Goal: Find specific page/section: Find specific page/section

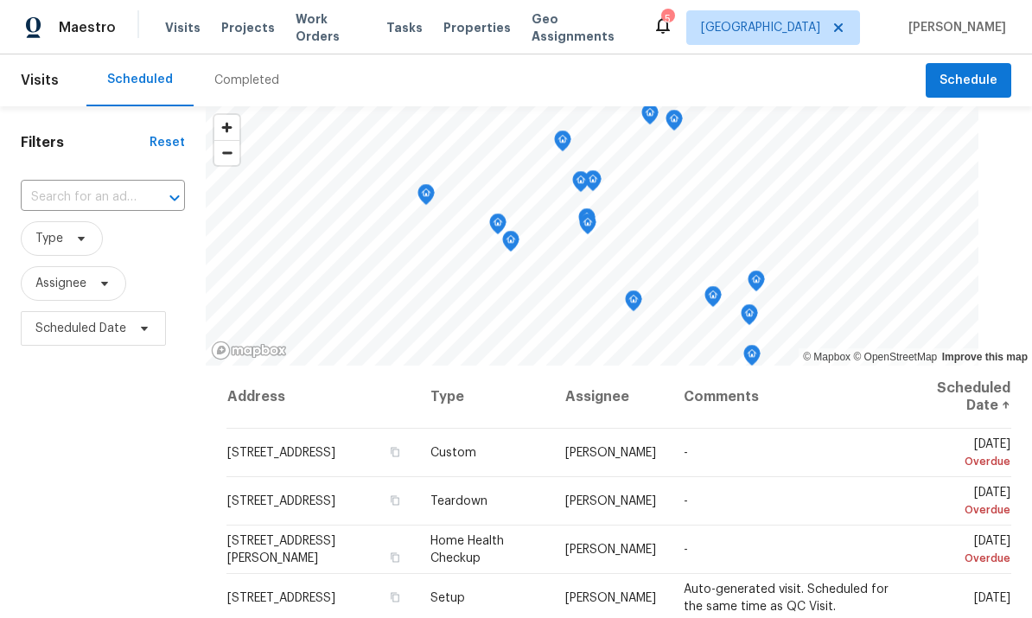
click at [463, 34] on span "Properties" at bounding box center [477, 27] width 67 height 17
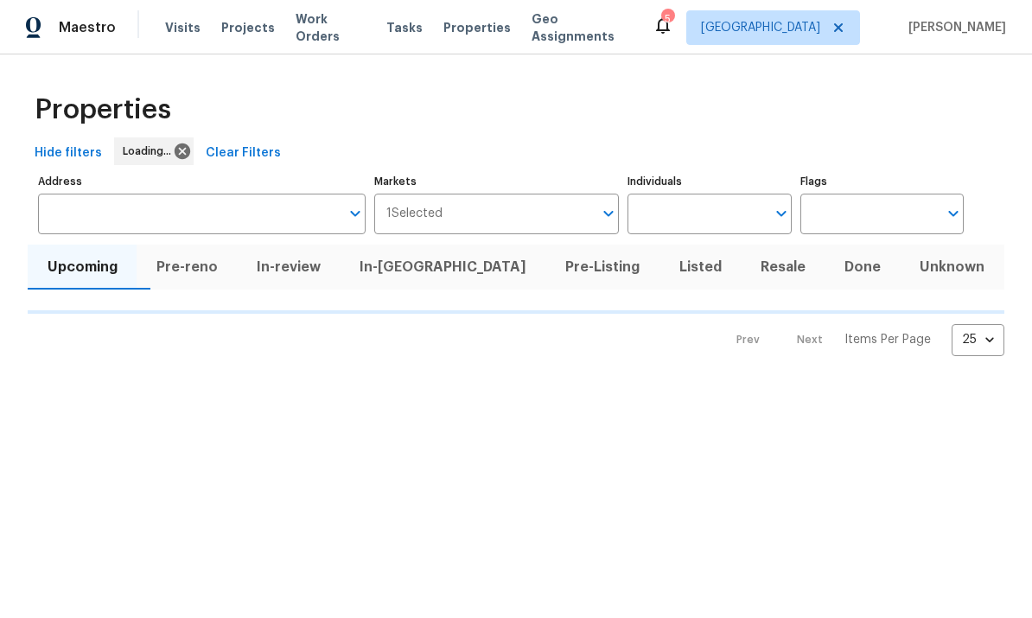
click at [716, 206] on input "Individuals" at bounding box center [696, 214] width 137 height 41
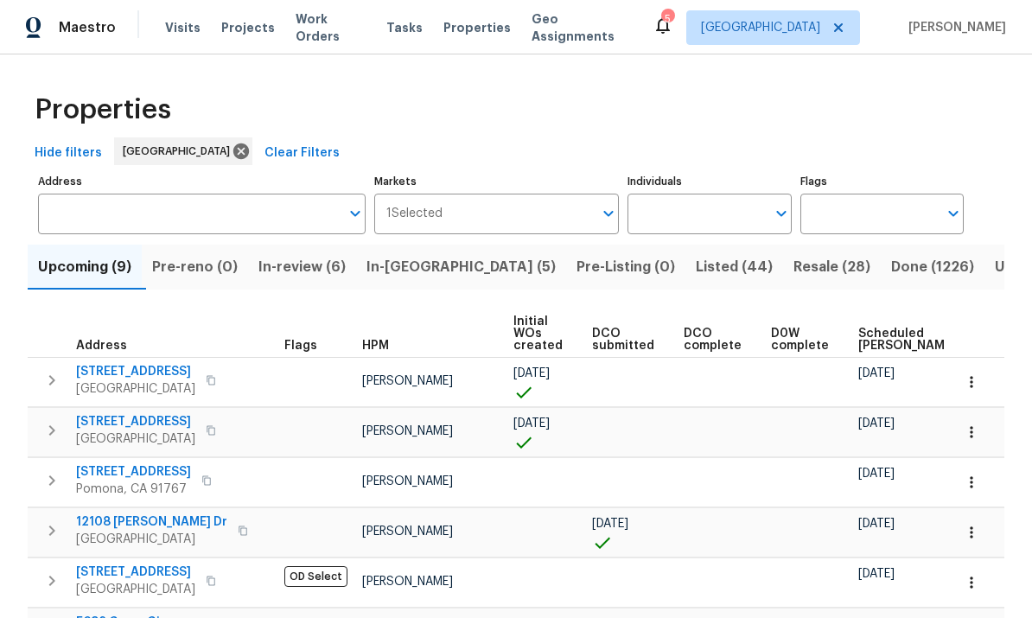
click at [718, 207] on input "Individuals" at bounding box center [696, 214] width 137 height 41
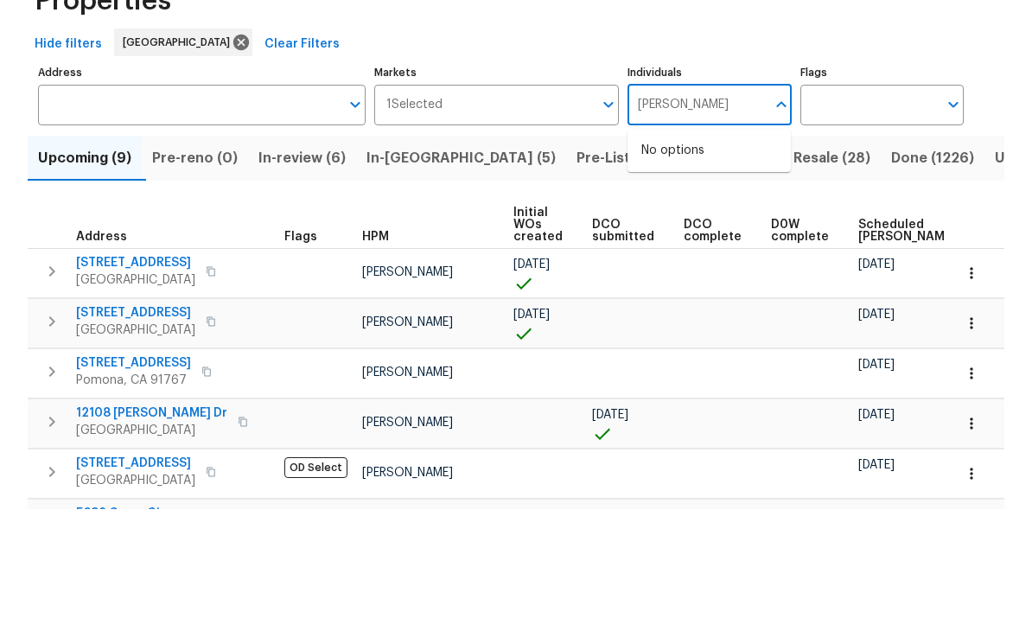
scroll to position [65, 0]
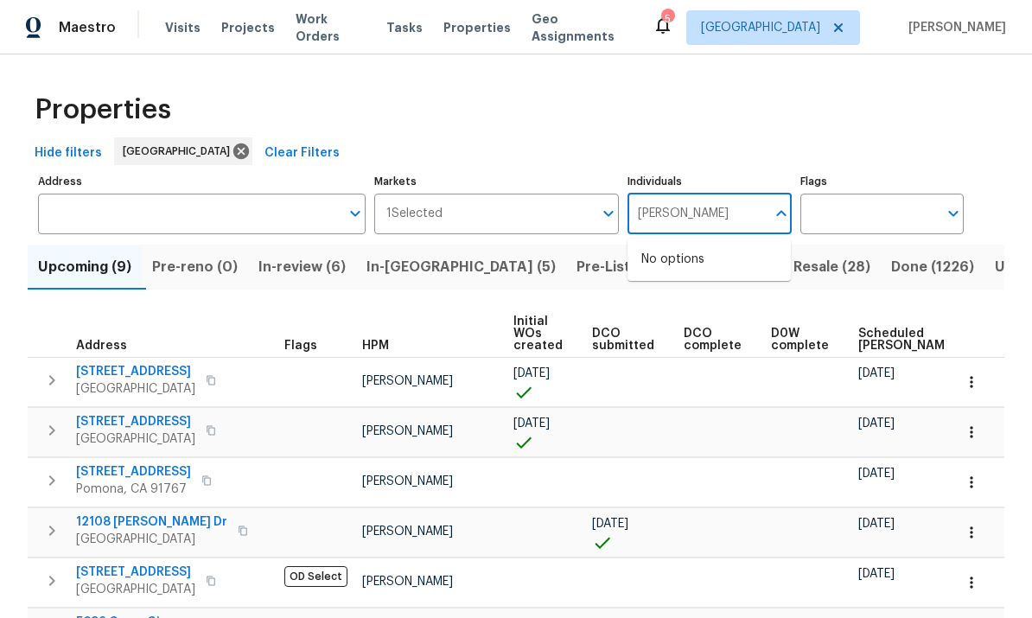
click at [705, 194] on input "[PERSON_NAME]" at bounding box center [696, 214] width 137 height 41
type input "[PERSON_NAME]"
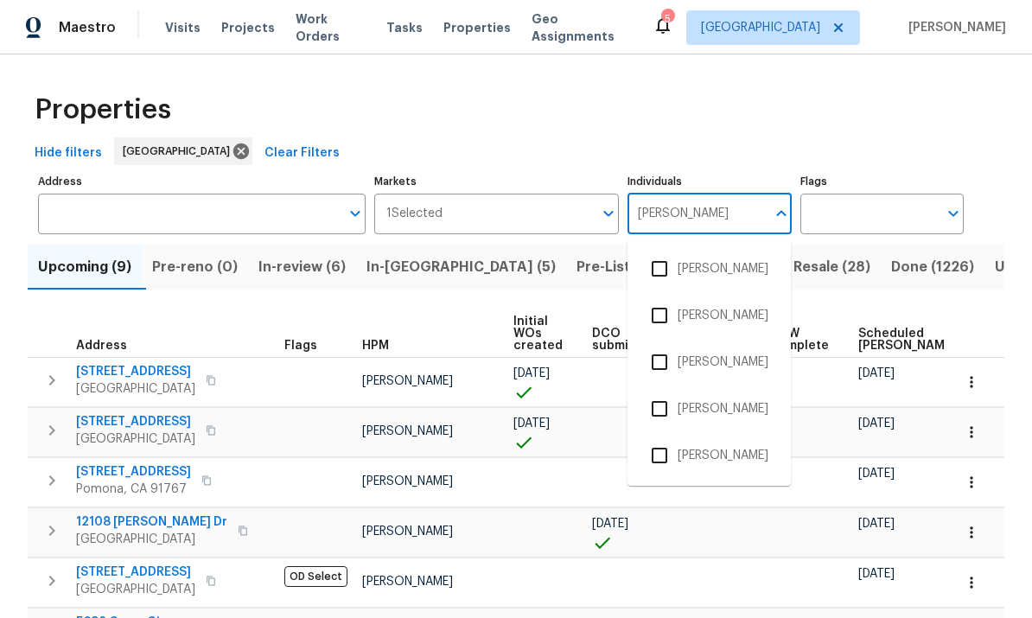
click at [662, 437] on input "checkbox" at bounding box center [659, 455] width 36 height 36
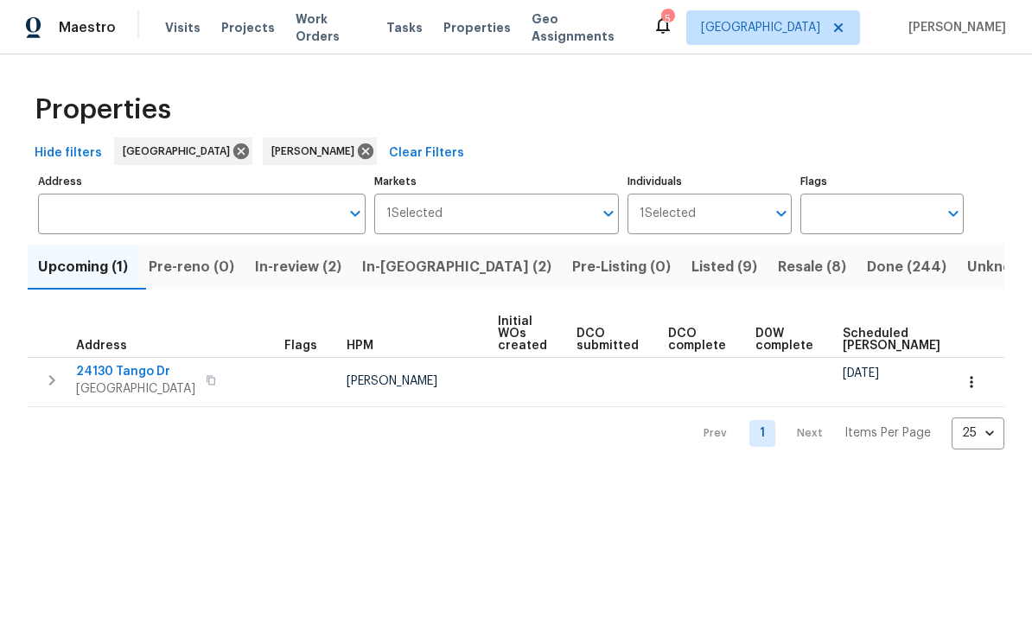
click at [778, 263] on span "Resale (8)" at bounding box center [812, 267] width 68 height 24
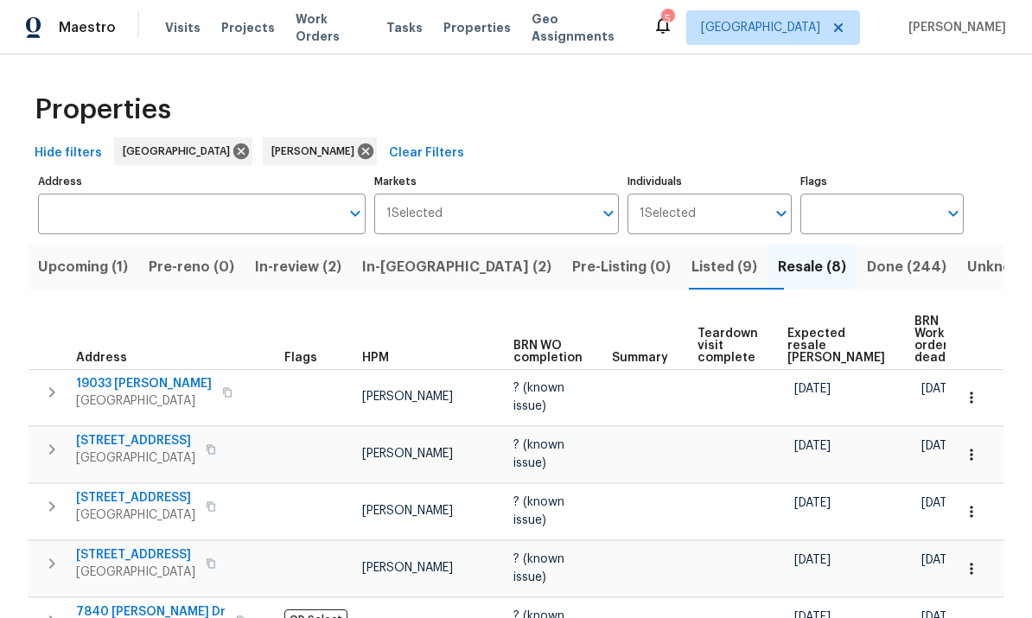
click at [692, 259] on span "Listed (9)" at bounding box center [725, 267] width 66 height 24
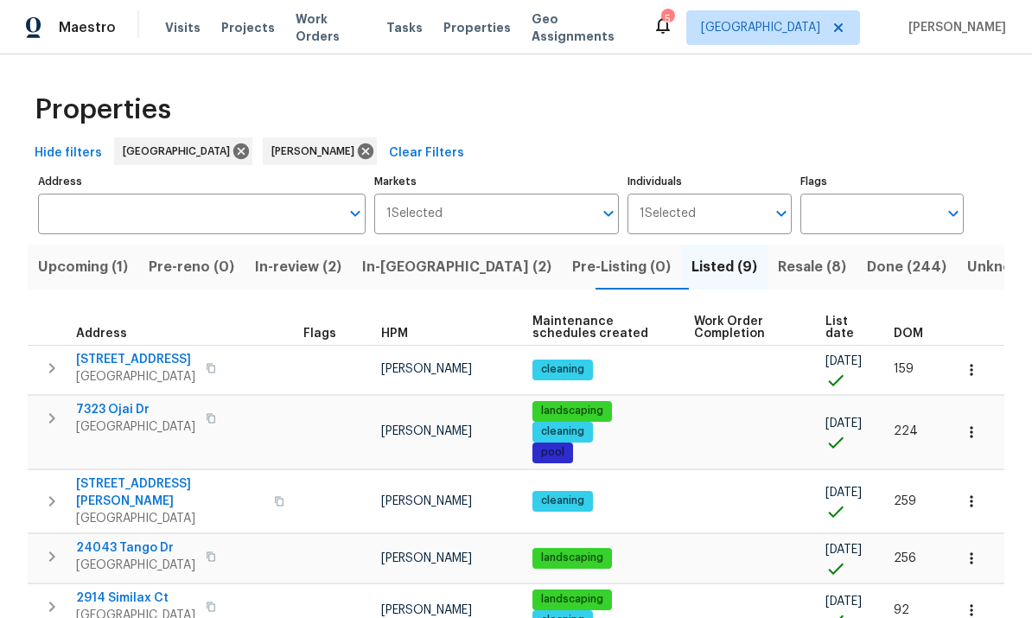
click at [778, 265] on span "Resale (8)" at bounding box center [812, 267] width 68 height 24
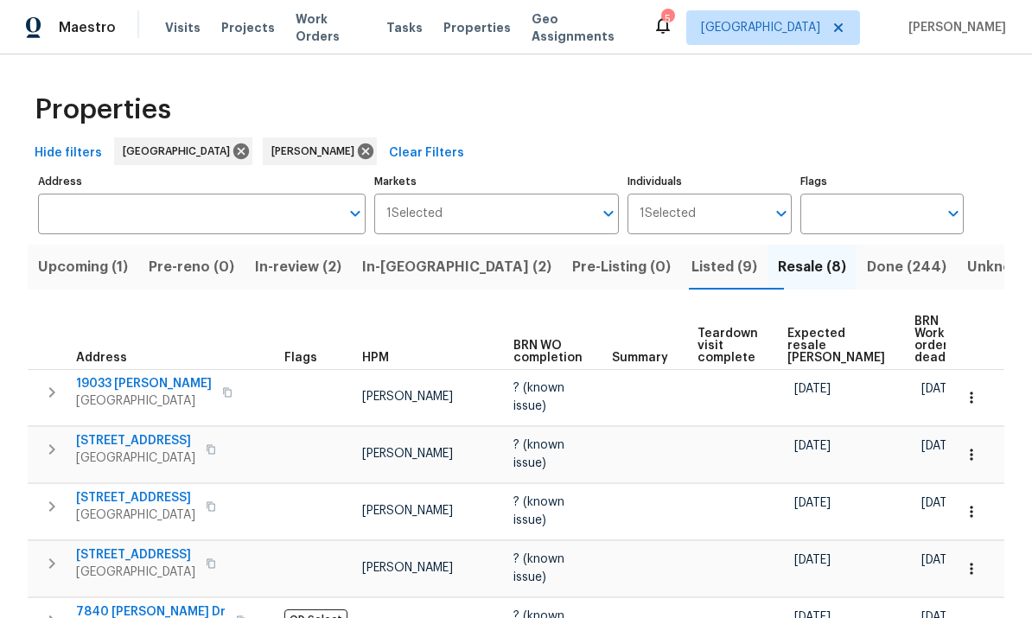
click at [692, 255] on span "Listed (9)" at bounding box center [725, 267] width 66 height 24
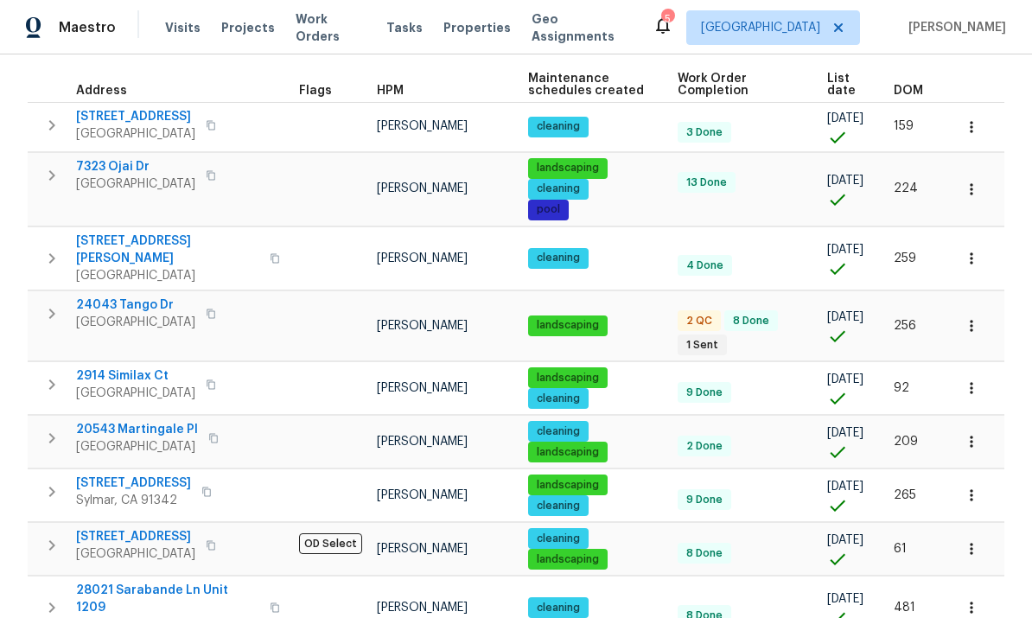
scroll to position [65, 0]
